Goal: Information Seeking & Learning: Find specific fact

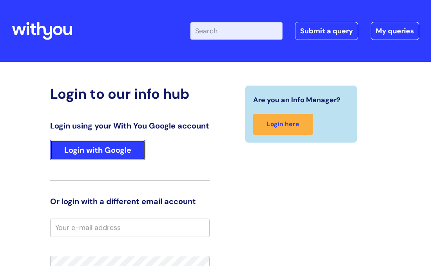
click at [129, 159] on link "Login with Google" at bounding box center [97, 150] width 95 height 20
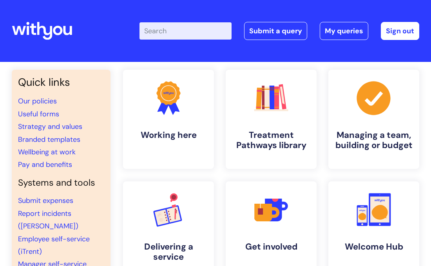
click at [192, 34] on input "Enter your search term here..." at bounding box center [186, 30] width 92 height 17
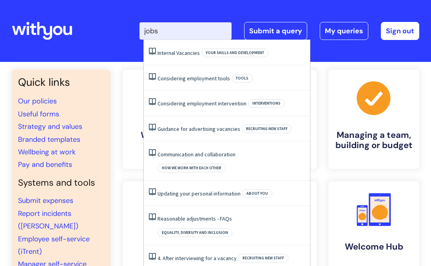
type input "jobs"
click button "Search" at bounding box center [0, 0] width 0 height 0
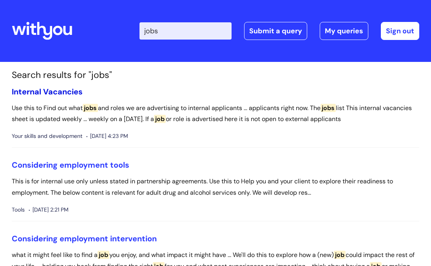
click at [36, 89] on link "Internal Vacancies" at bounding box center [47, 92] width 71 height 10
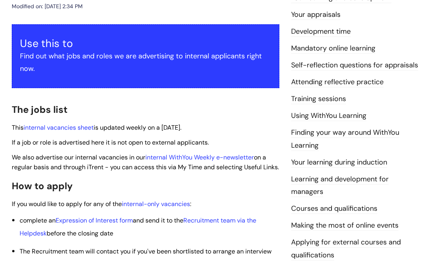
scroll to position [121, 0]
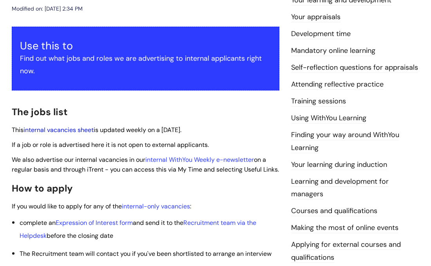
click at [64, 131] on link "internal vacancies sheet" at bounding box center [59, 130] width 70 height 8
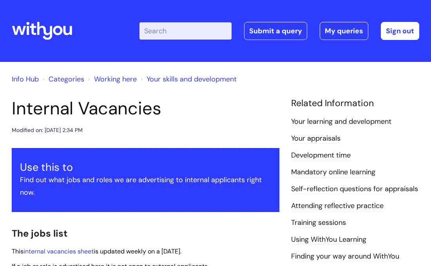
click at [189, 32] on input "Enter your search term here..." at bounding box center [186, 30] width 92 height 17
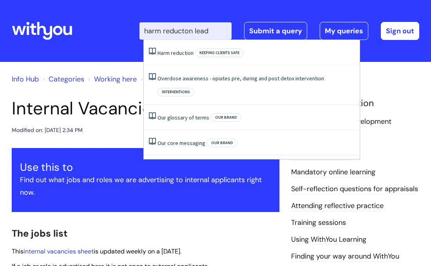
type input "harm reducton lead"
click button "Search" at bounding box center [0, 0] width 0 height 0
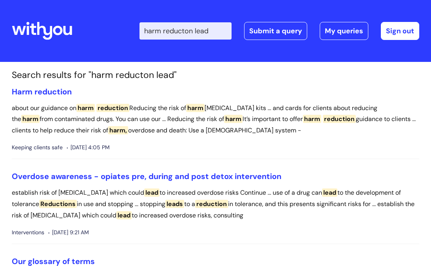
click at [220, 31] on input "harm reducton lead" at bounding box center [186, 30] width 92 height 17
type input "harm reducton lead job discription"
click button "Search" at bounding box center [0, 0] width 0 height 0
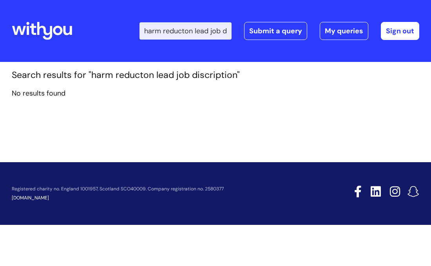
click at [217, 32] on input "harm reducton lead job discription" at bounding box center [186, 30] width 92 height 17
click at [193, 32] on input "ob discription" at bounding box center [186, 30] width 92 height 17
type input "o"
